Goal: Find specific page/section: Find specific page/section

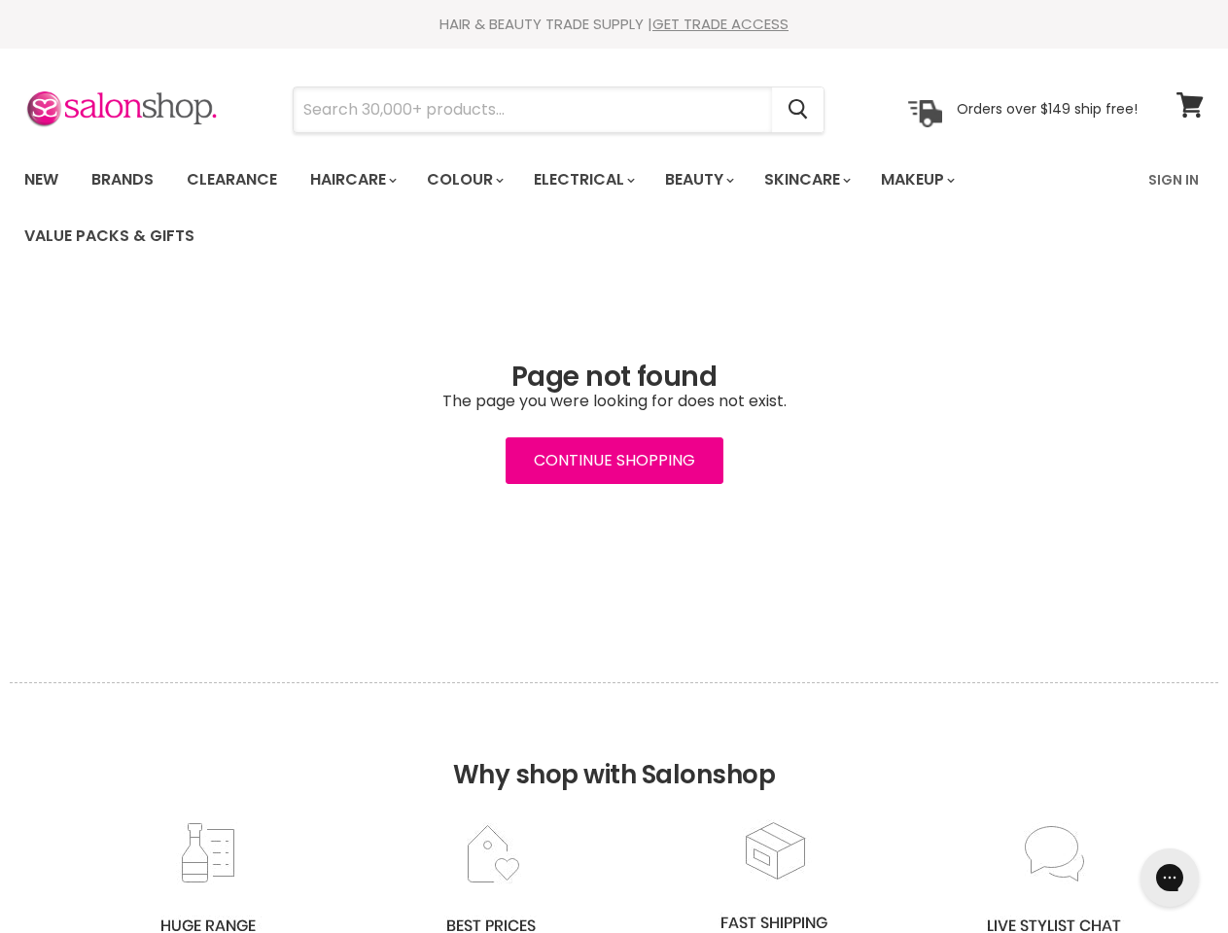
click at [534, 110] on input "Search" at bounding box center [533, 109] width 478 height 45
click at [799, 110] on icon "Search" at bounding box center [797, 110] width 19 height 20
click at [359, 180] on link "Haircare" at bounding box center [351, 179] width 113 height 41
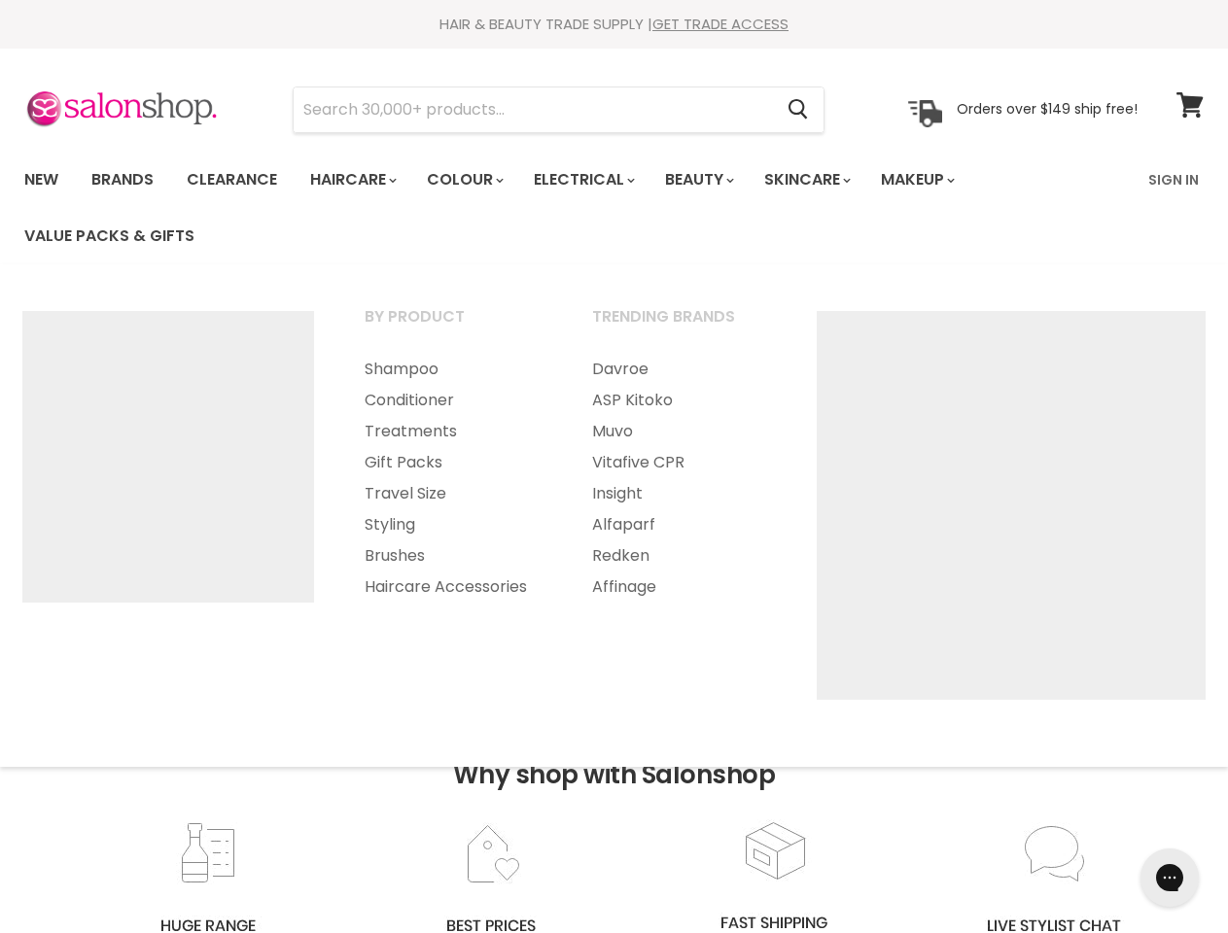
click at [475, 180] on link "Colour" at bounding box center [463, 179] width 103 height 41
